Goal: Use online tool/utility: Use online tool/utility

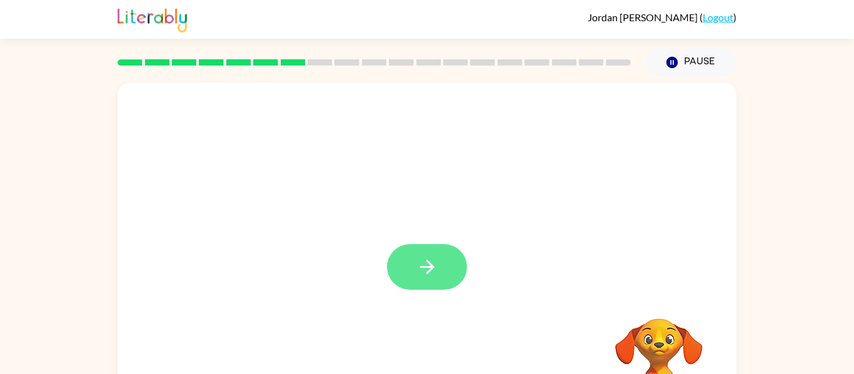
click at [430, 286] on button "button" at bounding box center [427, 267] width 80 height 46
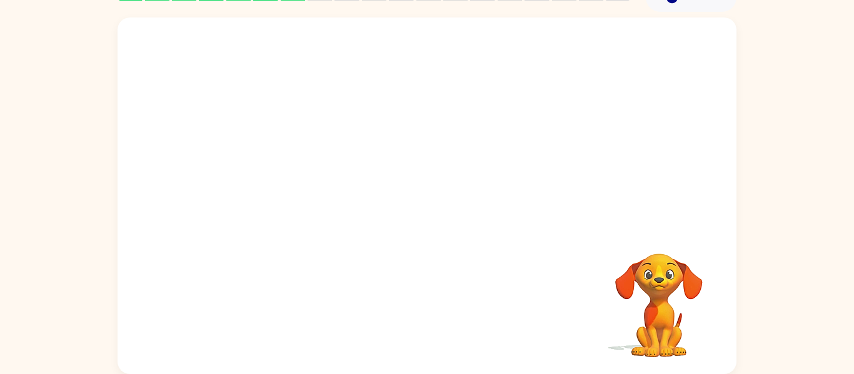
scroll to position [40, 0]
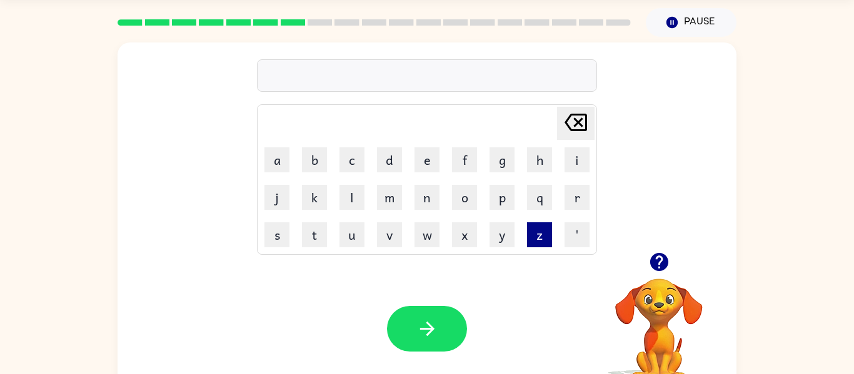
click at [531, 231] on button "z" at bounding box center [539, 235] width 25 height 25
click at [464, 198] on button "o" at bounding box center [464, 197] width 25 height 25
click at [505, 203] on button "p" at bounding box center [501, 197] width 25 height 25
click at [574, 119] on icon "[PERSON_NAME] last character input" at bounding box center [576, 123] width 30 height 30
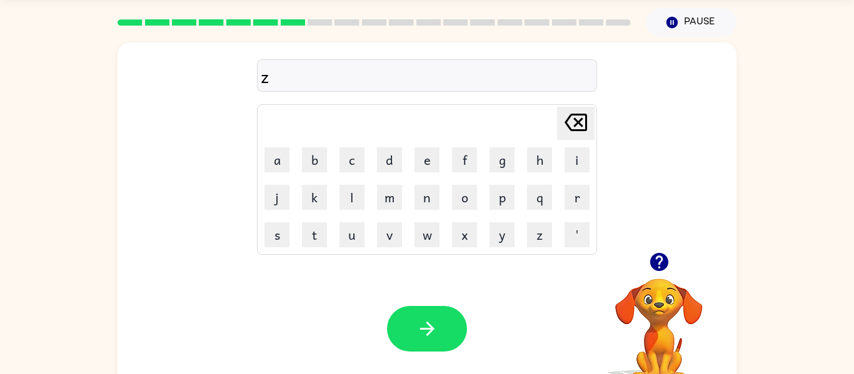
click at [574, 119] on icon "[PERSON_NAME] last character input" at bounding box center [576, 123] width 30 height 30
click at [656, 253] on icon "button" at bounding box center [659, 262] width 22 height 22
click at [383, 191] on button "m" at bounding box center [389, 197] width 25 height 25
click at [281, 157] on button "a" at bounding box center [276, 160] width 25 height 25
click at [311, 231] on button "t" at bounding box center [314, 235] width 25 height 25
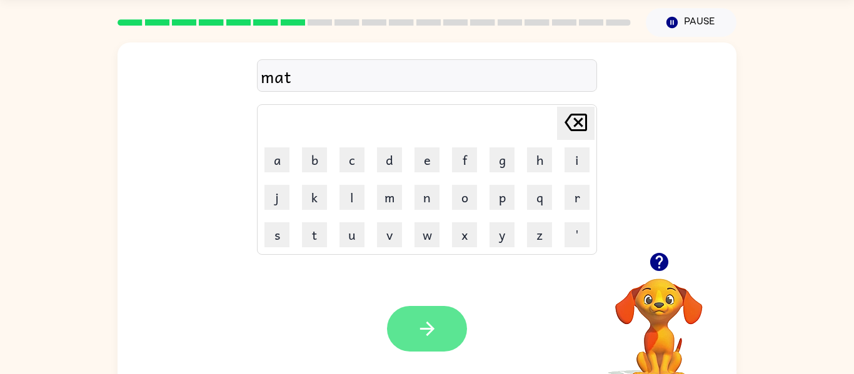
click at [410, 313] on button "button" at bounding box center [427, 329] width 80 height 46
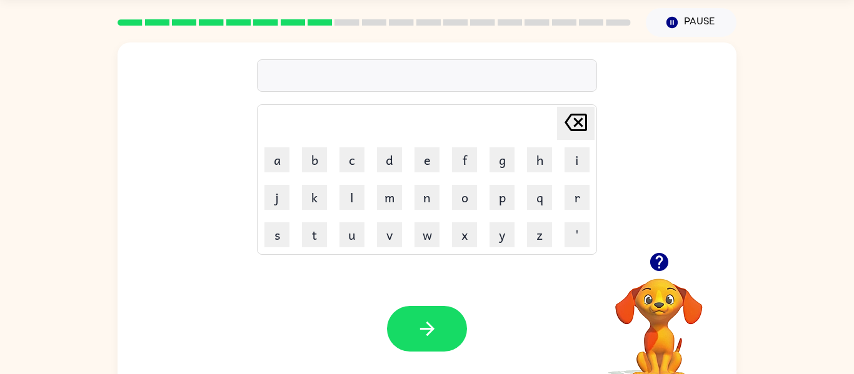
click at [654, 269] on icon "button" at bounding box center [658, 262] width 18 height 18
click at [454, 162] on button "f" at bounding box center [464, 160] width 25 height 25
click at [278, 169] on button "a" at bounding box center [276, 160] width 25 height 25
click at [271, 243] on button "s" at bounding box center [276, 235] width 25 height 25
click at [579, 123] on icon at bounding box center [575, 123] width 23 height 18
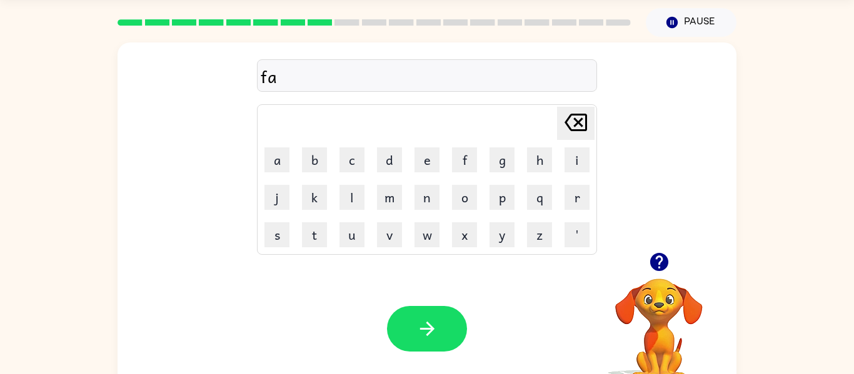
click at [656, 256] on icon "button" at bounding box center [658, 262] width 18 height 18
click at [574, 118] on icon at bounding box center [575, 123] width 23 height 18
type button "delete"
click at [495, 132] on td "[PERSON_NAME] last character input" at bounding box center [427, 123] width 336 height 34
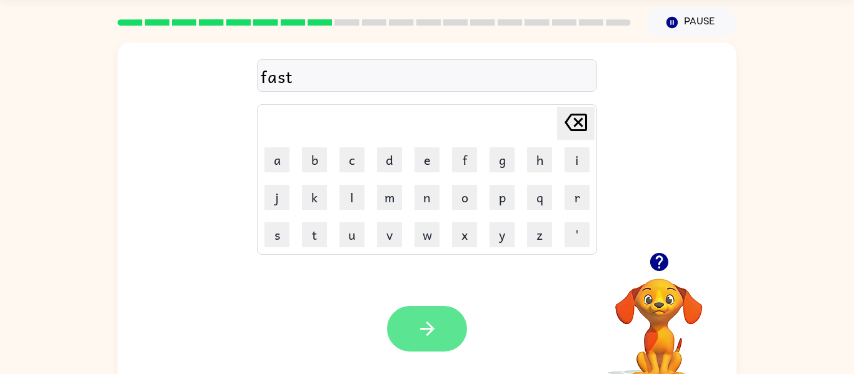
click at [437, 318] on icon "button" at bounding box center [427, 329] width 22 height 22
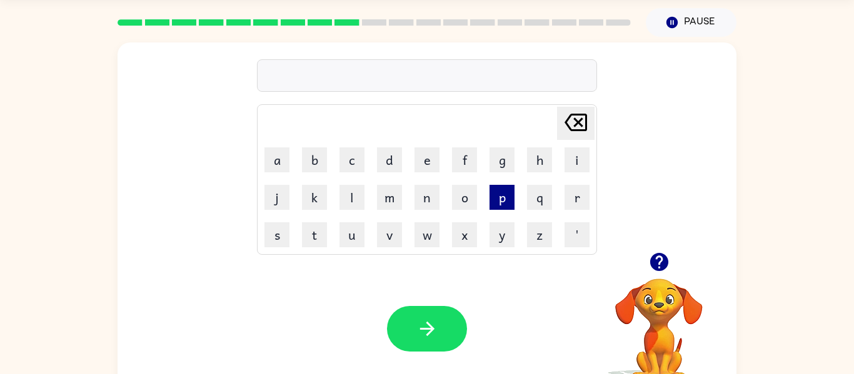
click at [498, 199] on button "p" at bounding box center [501, 197] width 25 height 25
click at [353, 191] on button "l" at bounding box center [351, 197] width 25 height 25
click at [273, 156] on button "a" at bounding box center [276, 160] width 25 height 25
click at [348, 200] on button "l" at bounding box center [351, 197] width 25 height 25
click at [593, 254] on table "[PERSON_NAME] last character input a b c d e f g h i j k l m n o p q r s t u v …" at bounding box center [427, 179] width 339 height 149
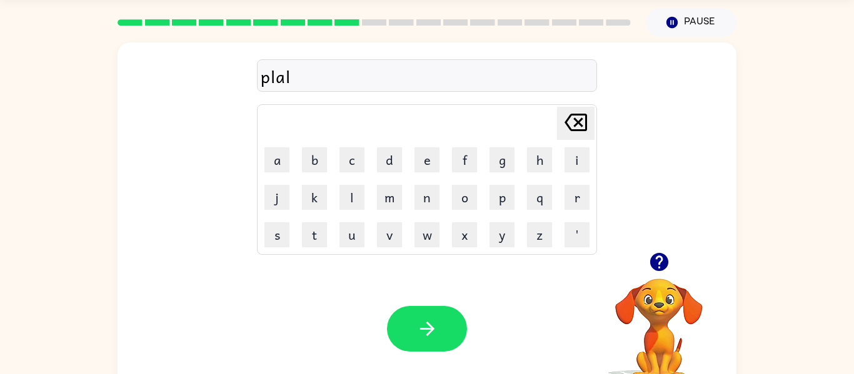
click at [585, 116] on icon at bounding box center [575, 123] width 23 height 18
type button "delete"
click at [411, 346] on button "button" at bounding box center [427, 329] width 80 height 46
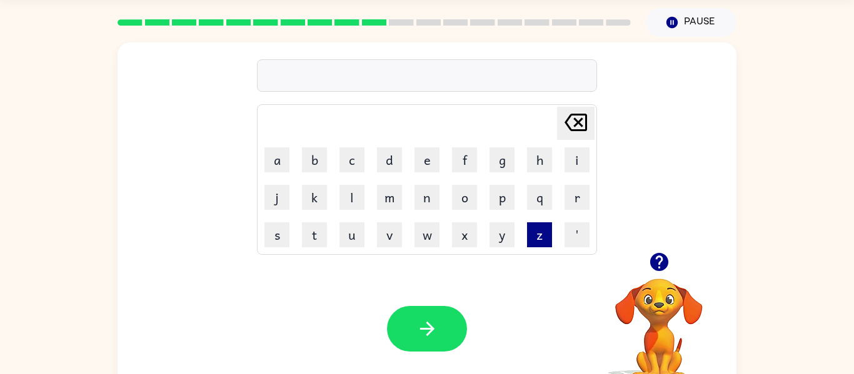
click at [544, 229] on button "z" at bounding box center [539, 235] width 25 height 25
click at [569, 164] on button "i" at bounding box center [576, 160] width 25 height 25
type button "i"
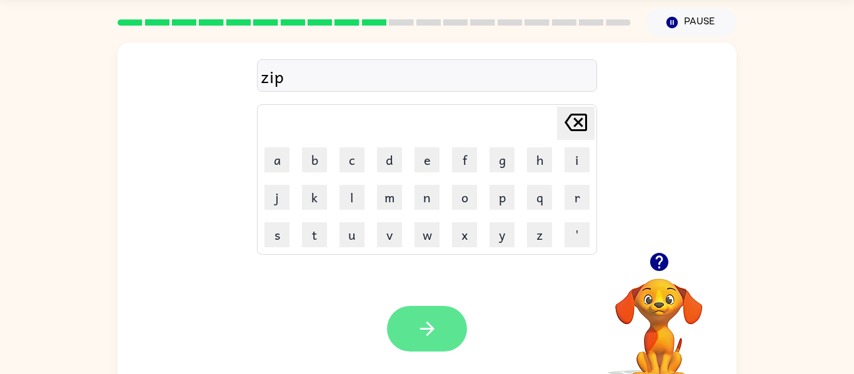
click at [428, 318] on icon "button" at bounding box center [427, 329] width 22 height 22
click at [442, 336] on button "button" at bounding box center [427, 329] width 80 height 46
click at [429, 348] on button "button" at bounding box center [427, 329] width 80 height 46
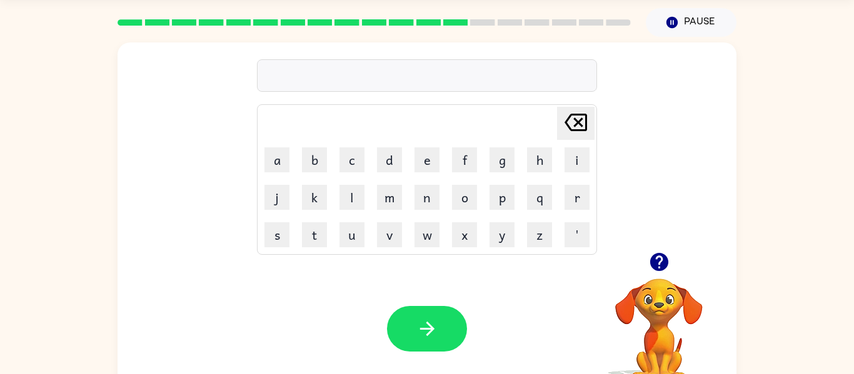
click at [661, 257] on icon "button" at bounding box center [658, 262] width 18 height 18
click at [291, 75] on div at bounding box center [427, 75] width 340 height 33
click at [418, 321] on icon "button" at bounding box center [427, 329] width 22 height 22
click at [655, 261] on icon "button" at bounding box center [658, 262] width 18 height 18
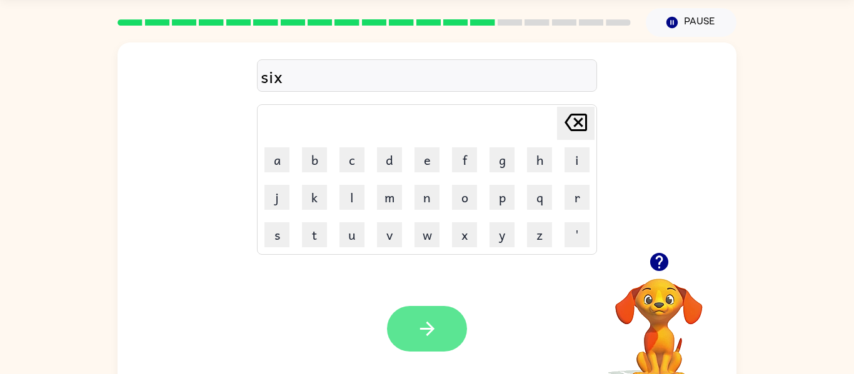
click at [405, 318] on button "button" at bounding box center [427, 329] width 80 height 46
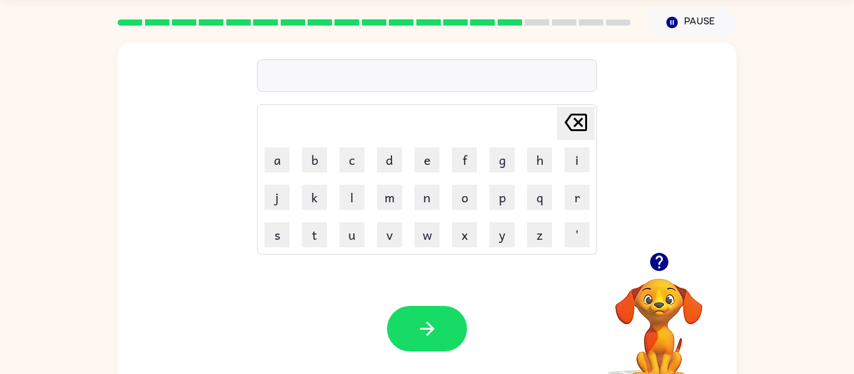
click at [281, 69] on div at bounding box center [427, 75] width 340 height 33
click at [321, 152] on button "b" at bounding box center [314, 160] width 25 height 25
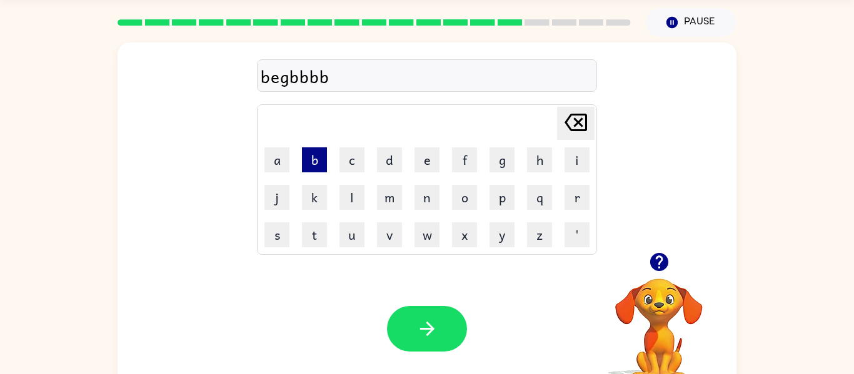
click at [321, 152] on button "b" at bounding box center [314, 160] width 25 height 25
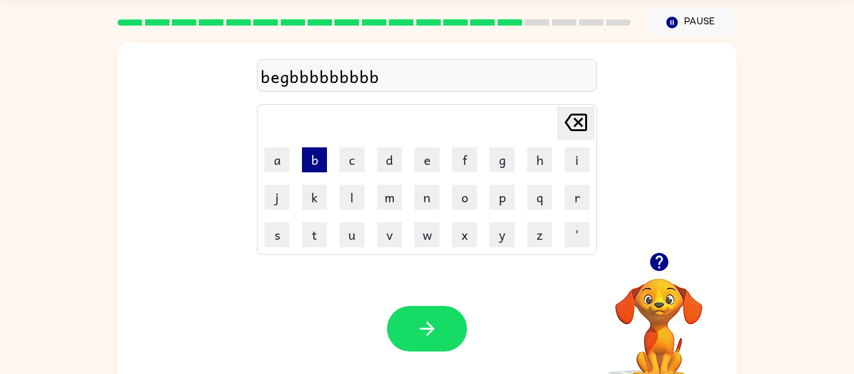
click at [321, 152] on button "b" at bounding box center [314, 160] width 25 height 25
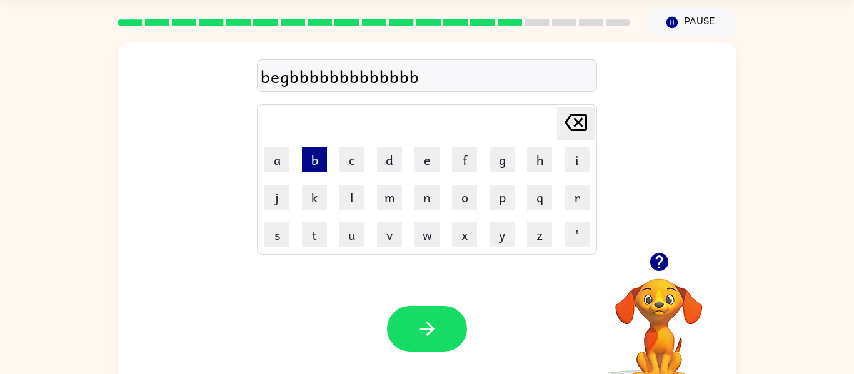
click at [321, 152] on button "b" at bounding box center [314, 160] width 25 height 25
type button "b"
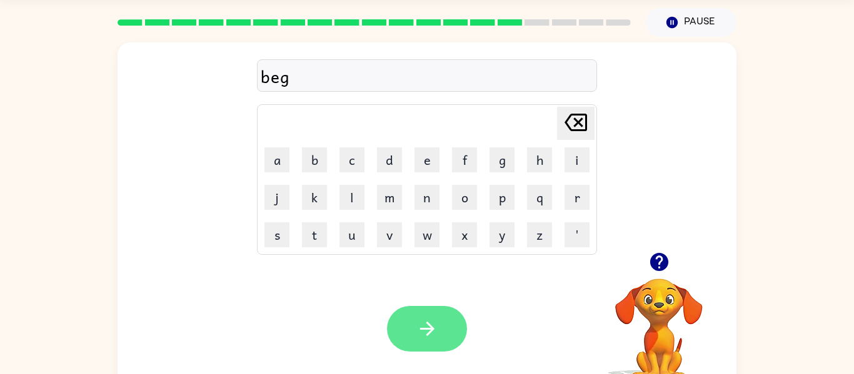
click at [428, 332] on icon "button" at bounding box center [427, 329] width 22 height 22
click at [428, 319] on icon "button" at bounding box center [427, 329] width 22 height 22
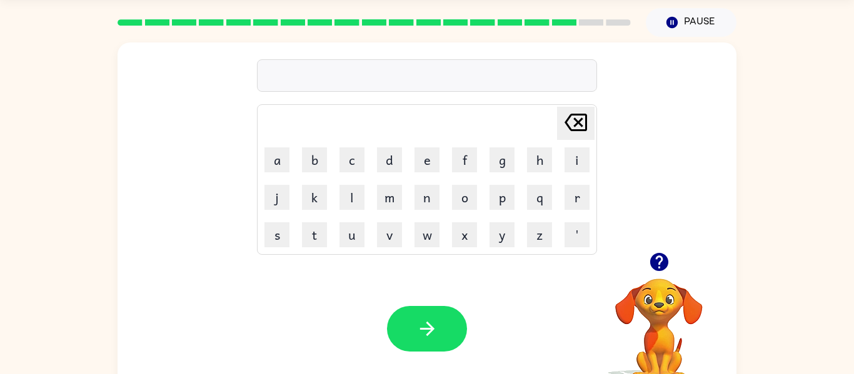
click at [661, 263] on icon "button" at bounding box center [658, 262] width 18 height 18
click at [661, 263] on video "Your browser must support playing .mp4 files to use Literably. Please try using…" at bounding box center [658, 321] width 125 height 125
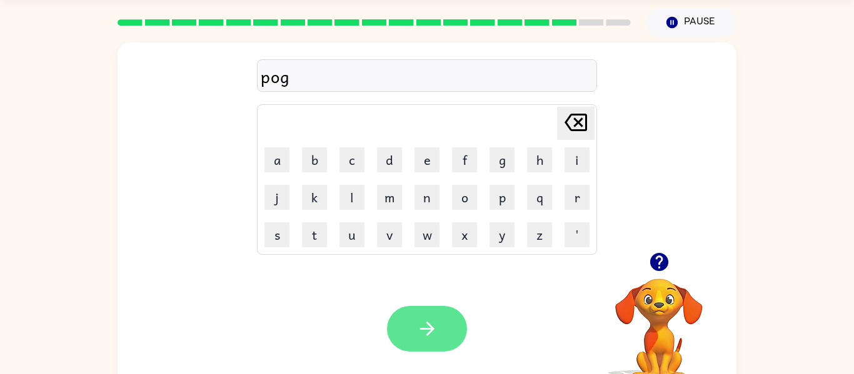
click at [423, 319] on icon "button" at bounding box center [427, 329] width 22 height 22
click at [447, 341] on button "button" at bounding box center [427, 329] width 80 height 46
